Goal: Transaction & Acquisition: Purchase product/service

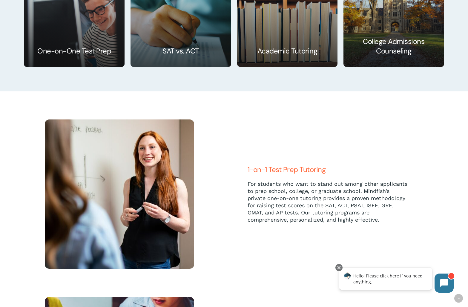
scroll to position [1066, 0]
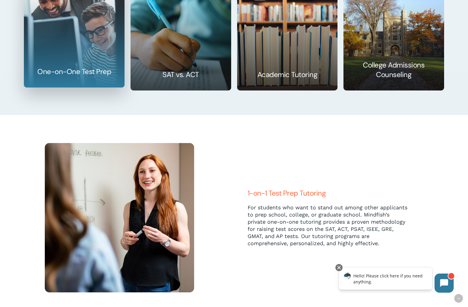
click at [88, 69] on link at bounding box center [74, 35] width 100 height 104
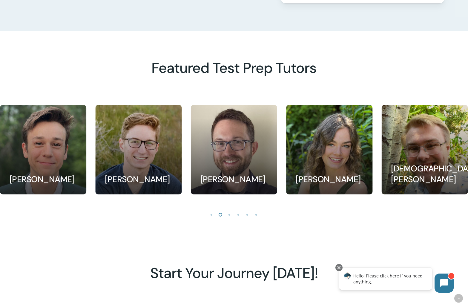
scroll to position [516, 0]
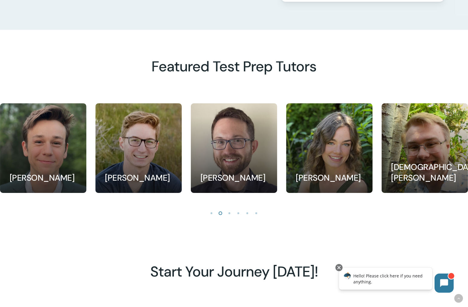
click at [212, 213] on li "Page dot 1" at bounding box center [211, 213] width 9 height 9
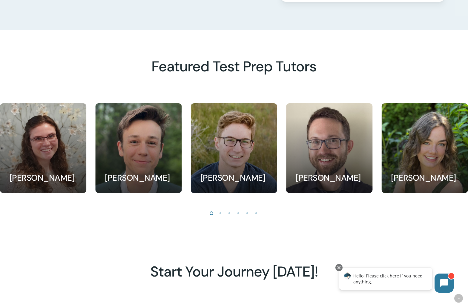
click at [229, 213] on li "Page dot 3" at bounding box center [229, 213] width 9 height 9
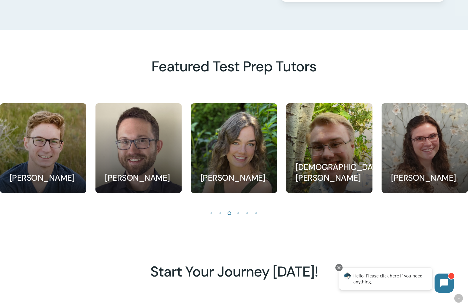
click at [238, 213] on li "Page dot 4" at bounding box center [238, 213] width 9 height 9
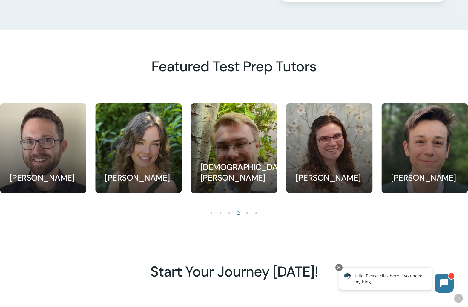
click at [247, 214] on li "Page dot 5" at bounding box center [247, 213] width 9 height 9
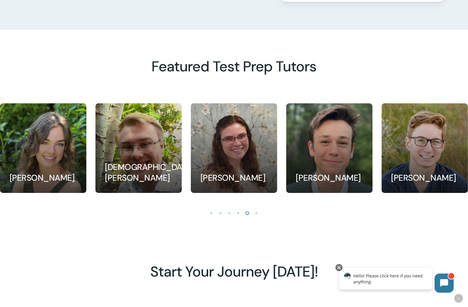
click at [256, 214] on li "Page dot 6" at bounding box center [256, 213] width 9 height 9
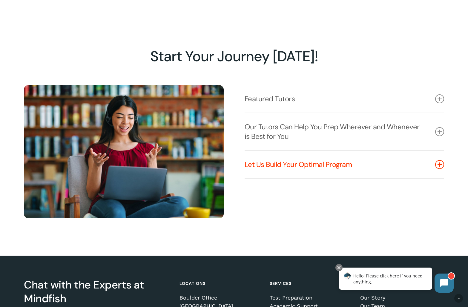
scroll to position [731, 0]
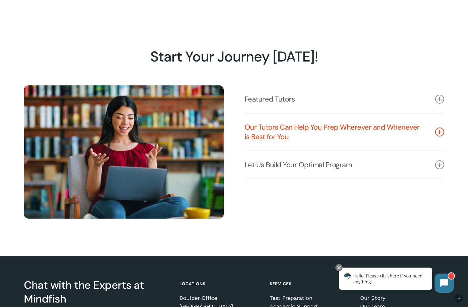
click at [443, 132] on icon at bounding box center [440, 132] width 9 height 9
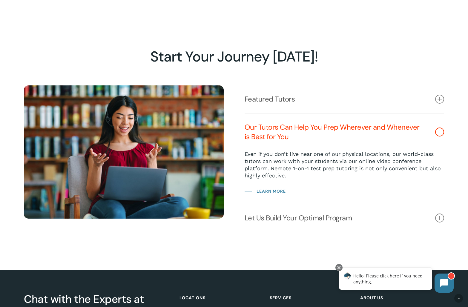
click at [443, 132] on icon at bounding box center [440, 132] width 9 height 9
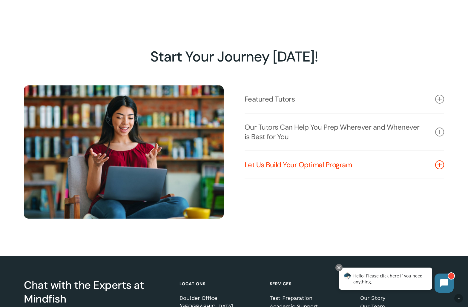
click at [441, 164] on icon at bounding box center [440, 165] width 9 height 9
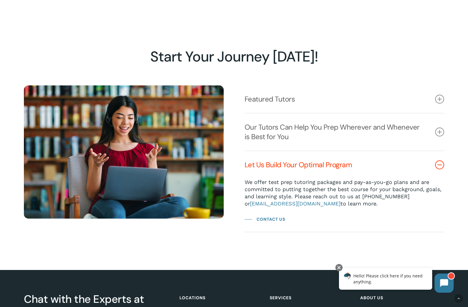
click at [441, 164] on icon at bounding box center [440, 165] width 9 height 9
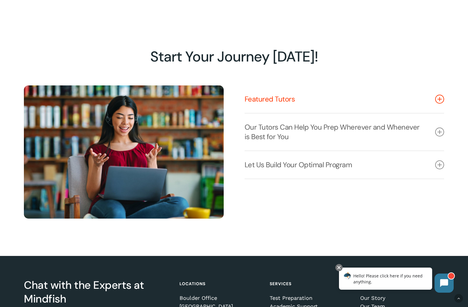
click at [440, 97] on icon at bounding box center [440, 99] width 9 height 9
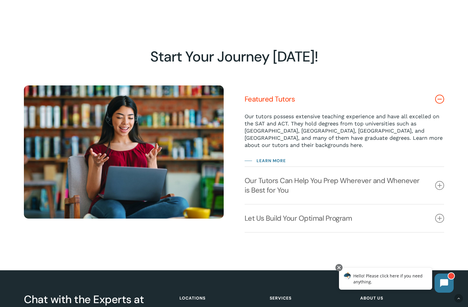
click at [440, 97] on icon at bounding box center [440, 99] width 9 height 9
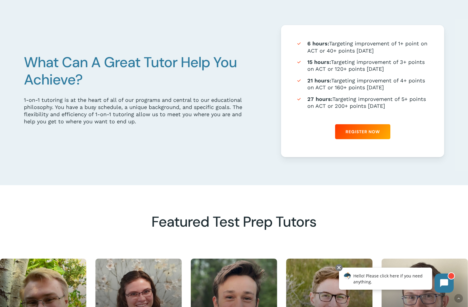
scroll to position [302, 0]
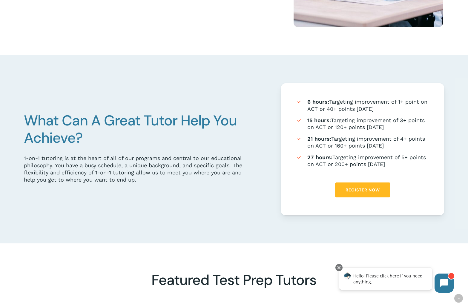
click at [357, 191] on span "Register Now" at bounding box center [363, 190] width 34 height 6
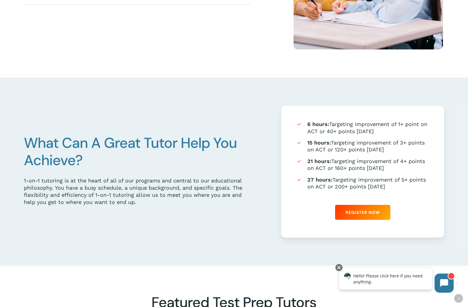
scroll to position [279, 0]
click at [359, 213] on span "Register Now" at bounding box center [363, 213] width 34 height 6
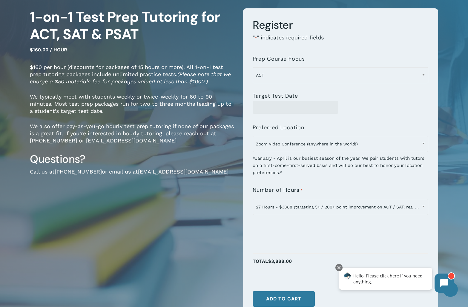
scroll to position [14, 0]
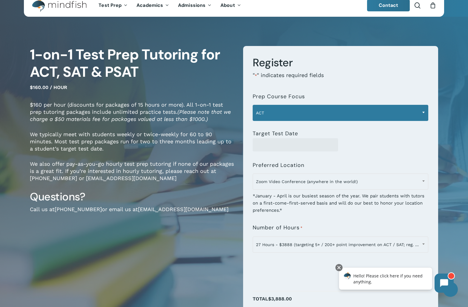
click at [389, 113] on span "ACT" at bounding box center [340, 113] width 175 height 13
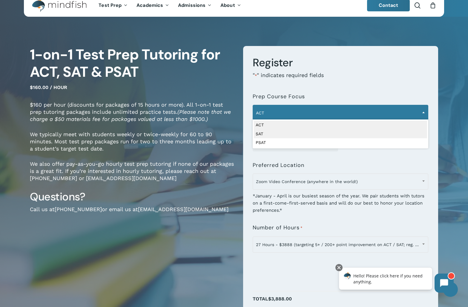
select select "***"
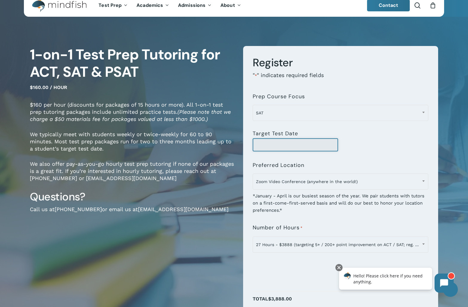
click at [281, 143] on input "Target Test Date" at bounding box center [295, 144] width 85 height 13
click at [280, 143] on input "Target Test Date" at bounding box center [295, 144] width 85 height 13
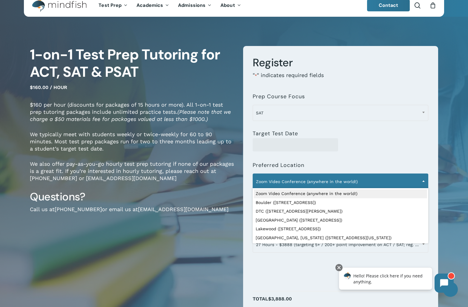
click at [357, 179] on span "Zoom Video Conference (anywhere in the world!)" at bounding box center [340, 181] width 175 height 13
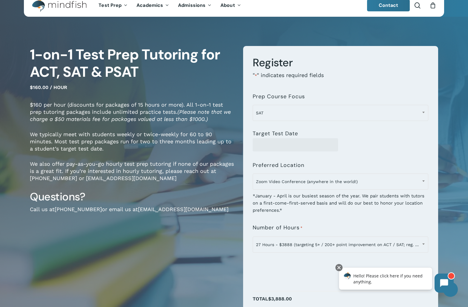
scroll to position [48, 0]
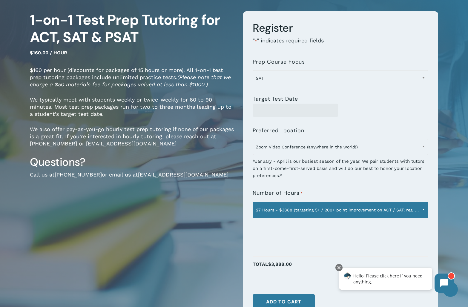
click at [423, 207] on span at bounding box center [423, 209] width 9 height 15
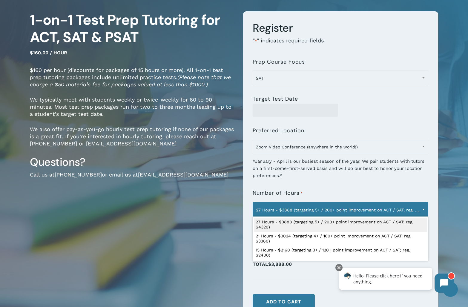
click at [423, 207] on span at bounding box center [423, 209] width 9 height 15
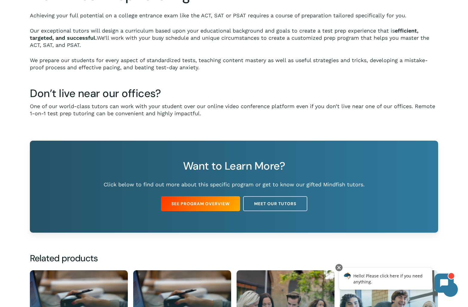
scroll to position [449, 0]
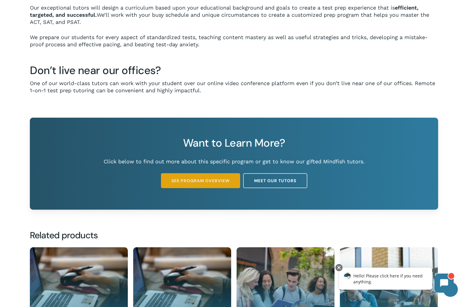
click at [204, 178] on span "See Program Overview" at bounding box center [201, 181] width 58 height 6
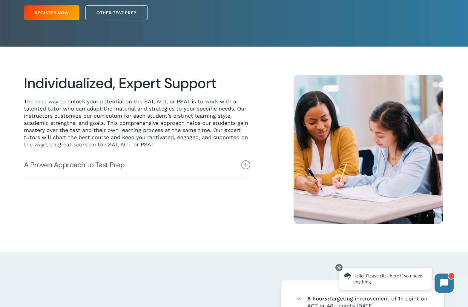
scroll to position [115, 0]
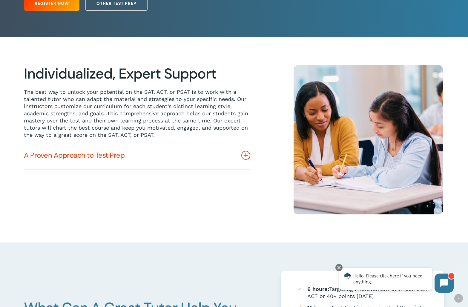
click at [245, 156] on icon at bounding box center [246, 155] width 9 height 9
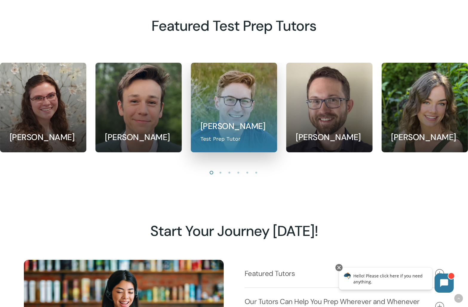
scroll to position [571, 0]
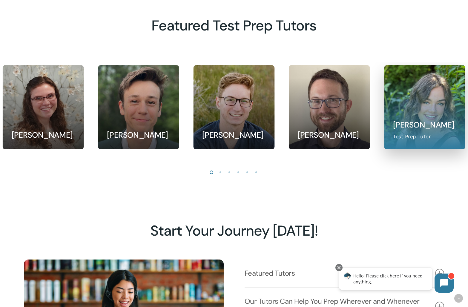
click at [410, 125] on link at bounding box center [425, 107] width 81 height 84
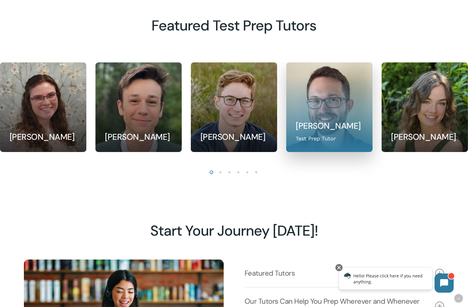
click at [327, 123] on link at bounding box center [330, 107] width 86 height 89
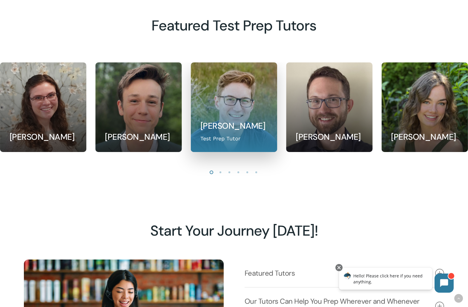
click at [222, 112] on link at bounding box center [234, 107] width 86 height 89
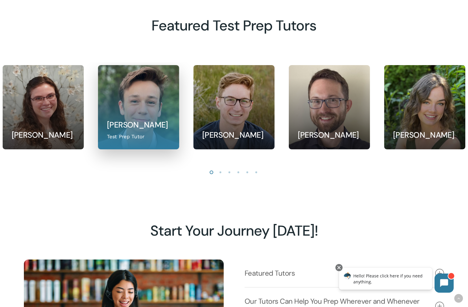
click at [146, 85] on link at bounding box center [138, 107] width 81 height 84
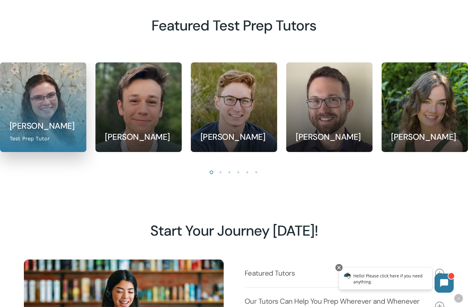
click at [46, 109] on link at bounding box center [43, 107] width 86 height 89
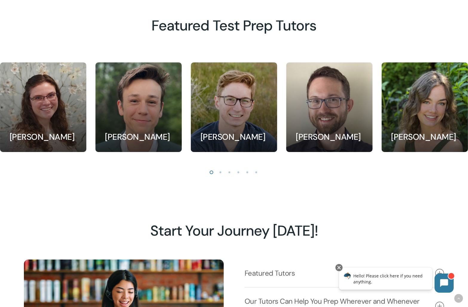
click at [221, 172] on li "Page dot 2" at bounding box center [220, 172] width 9 height 9
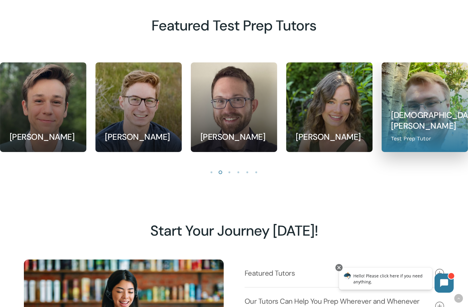
click at [422, 110] on link at bounding box center [425, 107] width 86 height 89
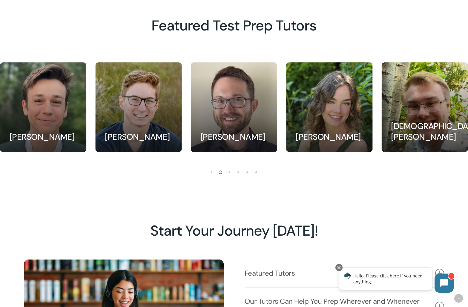
click at [230, 172] on li "Page dot 3" at bounding box center [229, 172] width 9 height 9
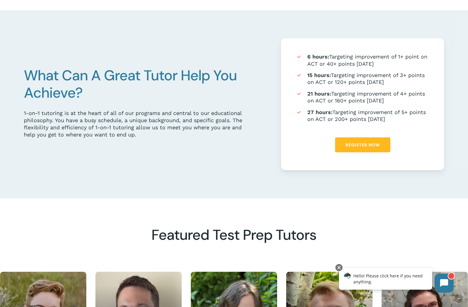
scroll to position [364, 0]
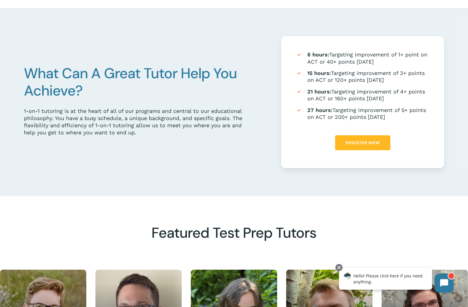
click at [372, 145] on span "Register Now" at bounding box center [363, 143] width 34 height 6
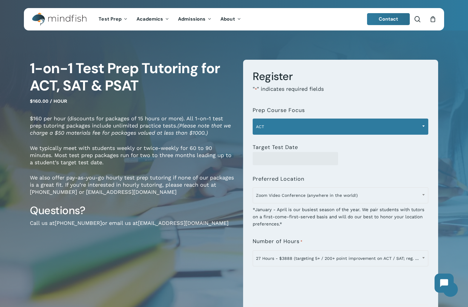
click at [363, 125] on span "ACT" at bounding box center [340, 126] width 175 height 13
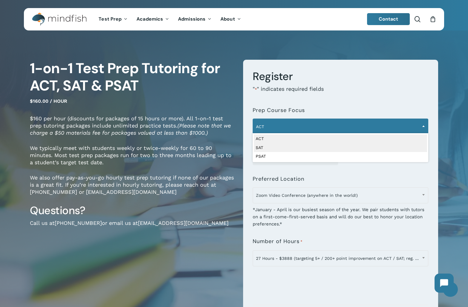
select select "***"
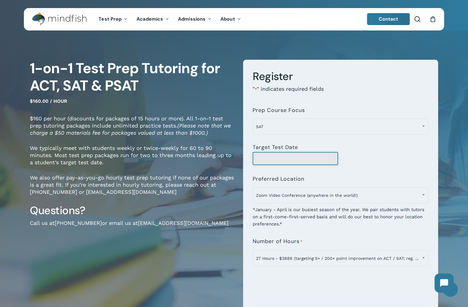
click at [284, 158] on input "Target Test Date" at bounding box center [295, 158] width 85 height 13
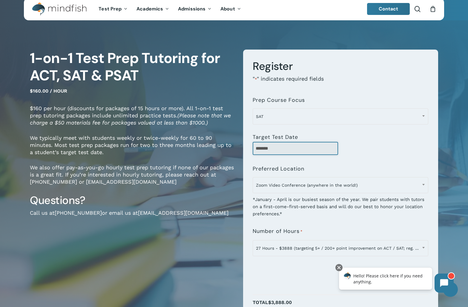
scroll to position [13, 0]
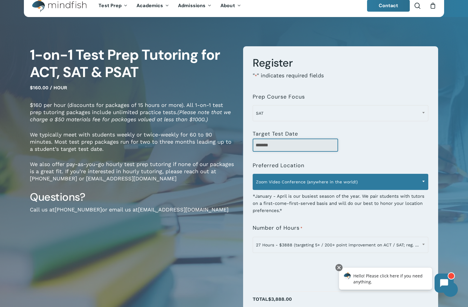
type input "*******"
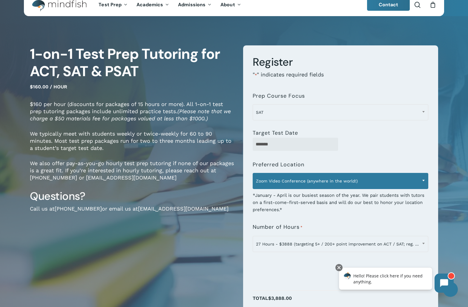
click at [305, 184] on span "Zoom Video Conference (anywhere in the world!)" at bounding box center [340, 181] width 175 height 13
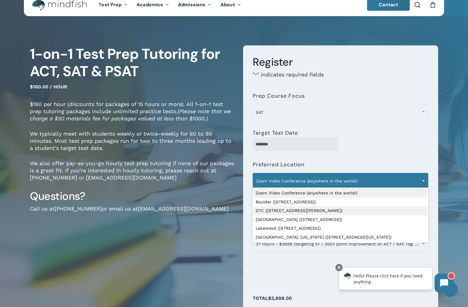
select select "**********"
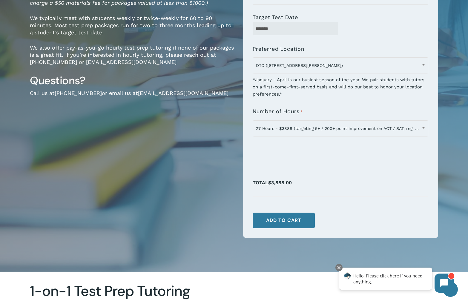
scroll to position [142, 0]
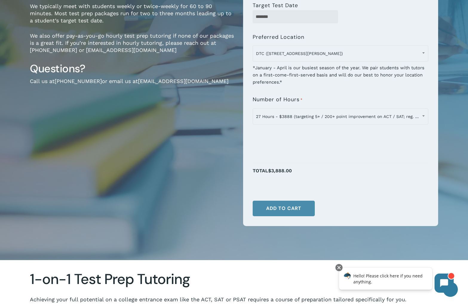
click at [281, 208] on button "Add to cart" at bounding box center [284, 209] width 62 height 16
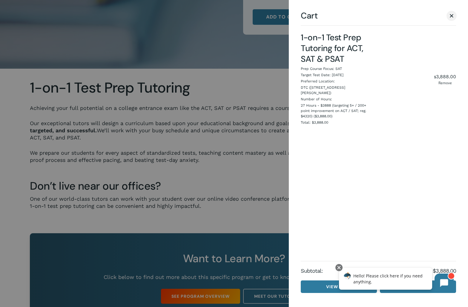
scroll to position [361, 0]
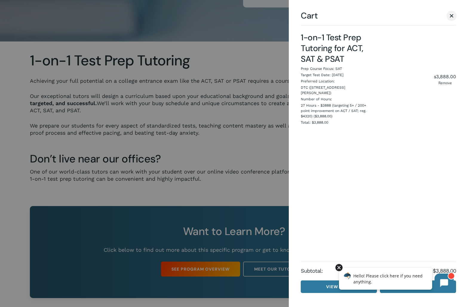
click at [340, 268] on div at bounding box center [339, 267] width 7 height 7
click at [450, 15] on span "Cart" at bounding box center [452, 15] width 6 height 4
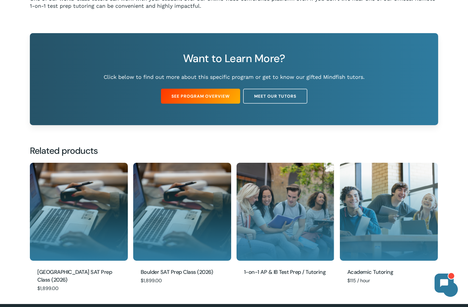
scroll to position [678, 0]
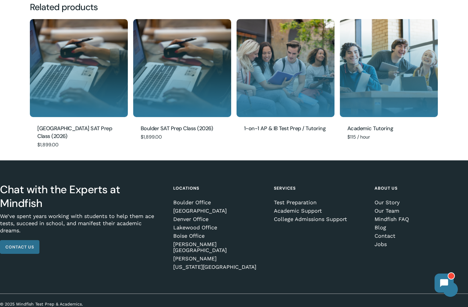
click at [20, 247] on span "Contact Us" at bounding box center [19, 247] width 29 height 6
